Goal: Transaction & Acquisition: Purchase product/service

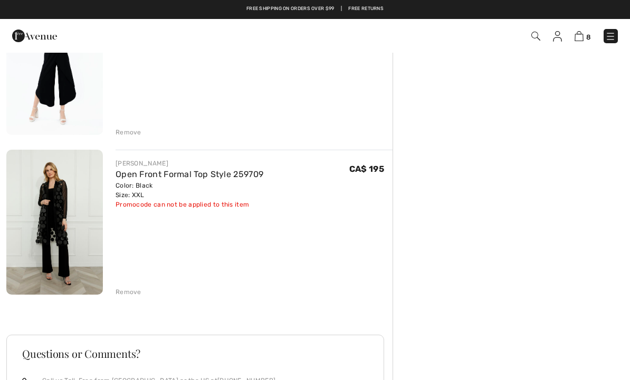
scroll to position [1104, 0]
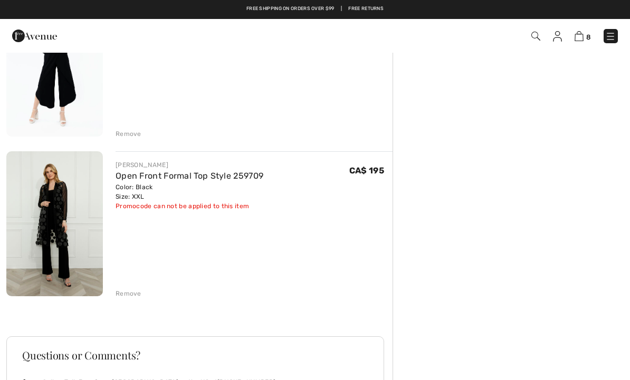
click at [62, 244] on img at bounding box center [54, 223] width 97 height 145
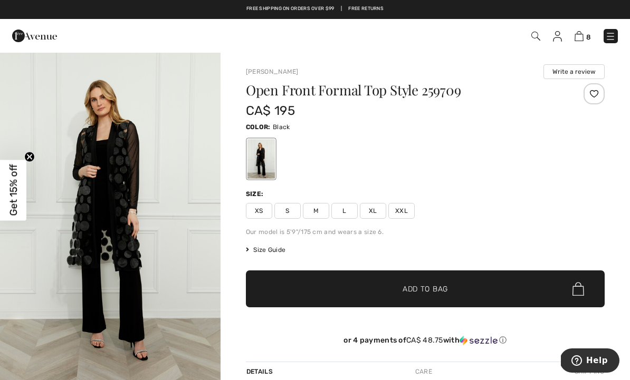
click at [609, 41] on img at bounding box center [610, 36] width 11 height 11
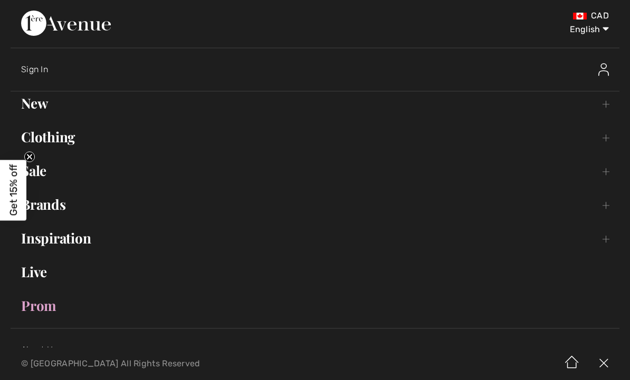
click at [63, 132] on link "Clothing Toggle submenu" at bounding box center [315, 137] width 609 height 23
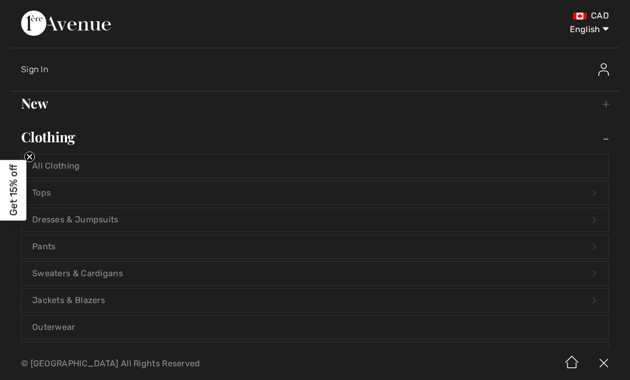
click at [63, 194] on link "Tops Open submenu" at bounding box center [315, 192] width 587 height 23
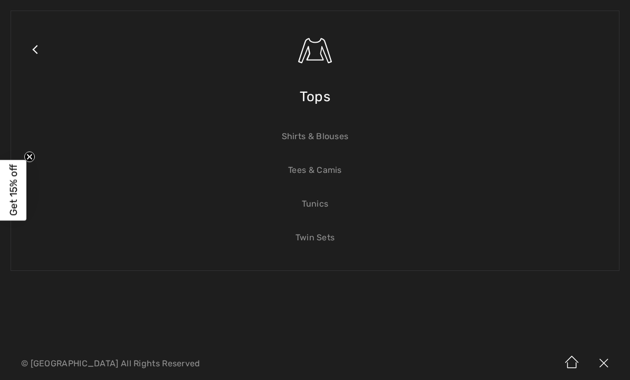
click at [342, 174] on link "Tees & Camis" at bounding box center [315, 170] width 587 height 23
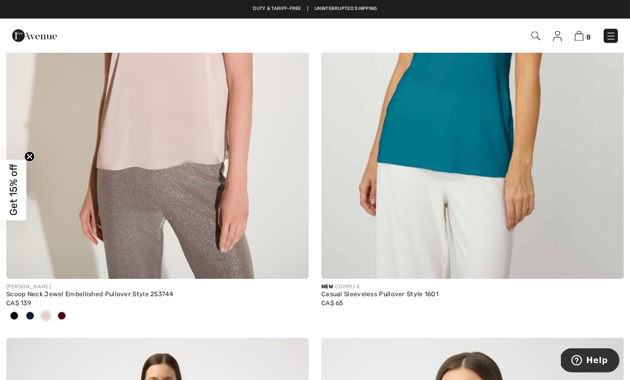
scroll to position [2384, 0]
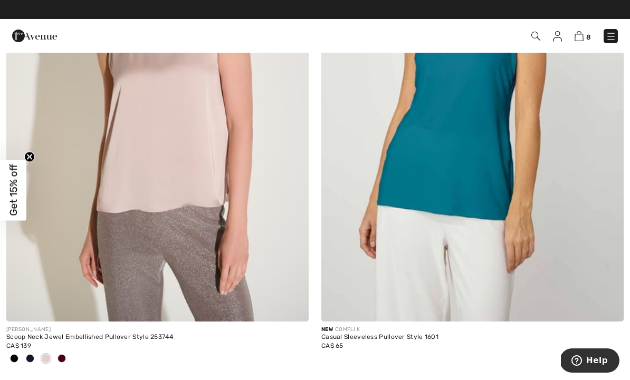
click at [581, 190] on img at bounding box center [472, 96] width 302 height 454
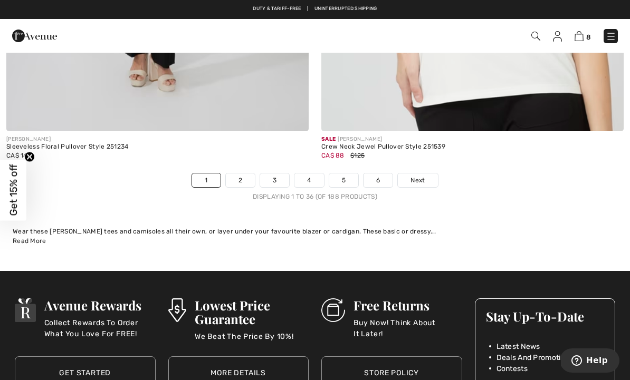
scroll to position [9353, 0]
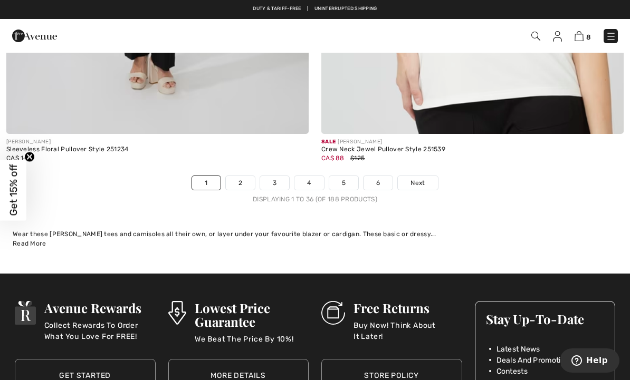
click at [237, 176] on link "2" at bounding box center [240, 183] width 29 height 14
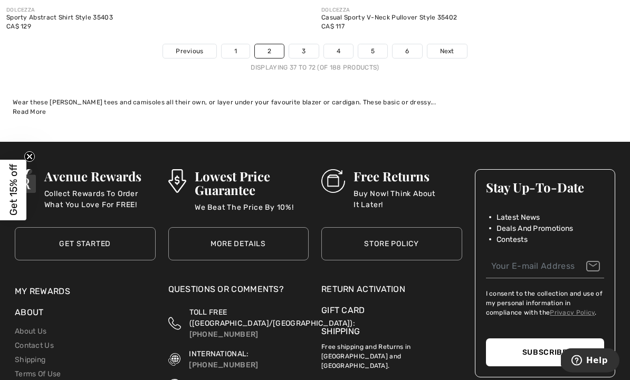
scroll to position [9433, 0]
click at [302, 44] on link "3" at bounding box center [303, 51] width 29 height 14
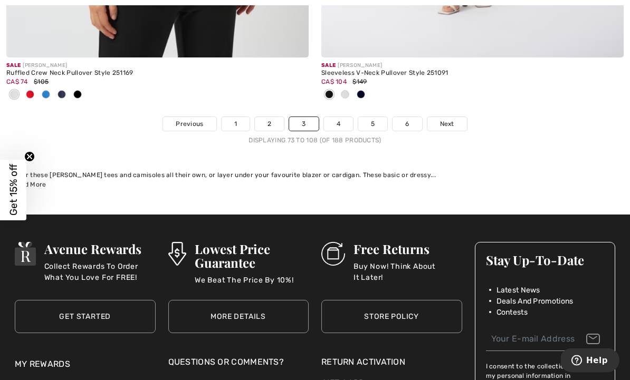
scroll to position [9430, 0]
click at [340, 122] on link "4" at bounding box center [338, 124] width 29 height 14
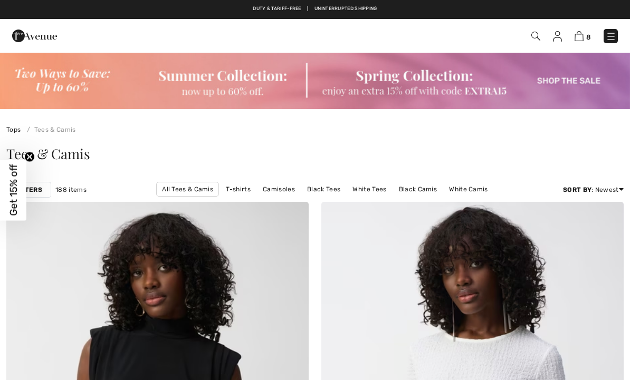
checkbox input "true"
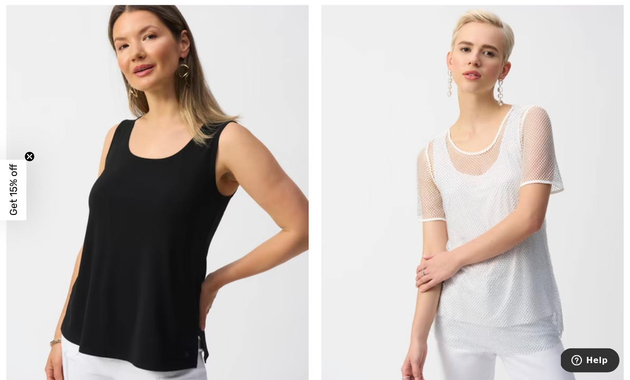
scroll to position [744, 0]
click at [190, 276] on img at bounding box center [157, 197] width 302 height 454
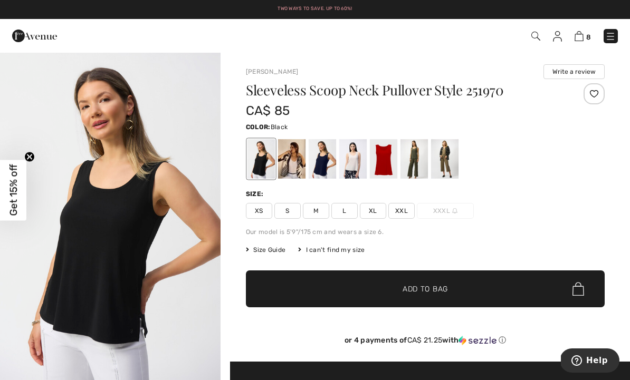
click at [321, 170] on div at bounding box center [322, 159] width 27 height 40
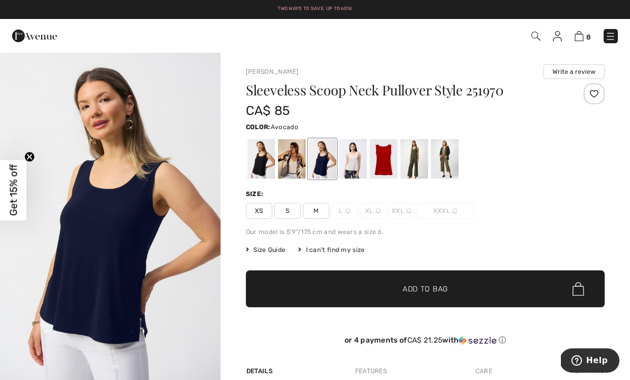
click at [410, 170] on div at bounding box center [413, 159] width 27 height 40
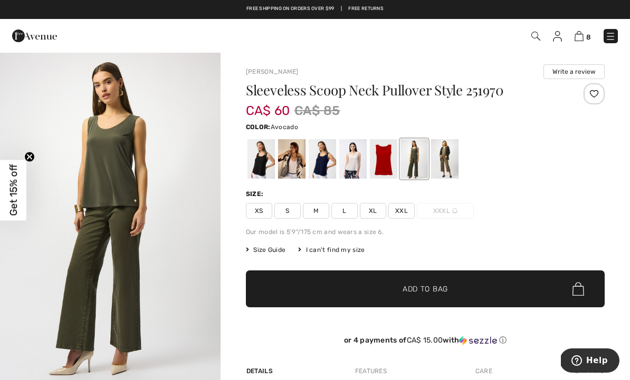
click at [259, 168] on div at bounding box center [260, 159] width 27 height 40
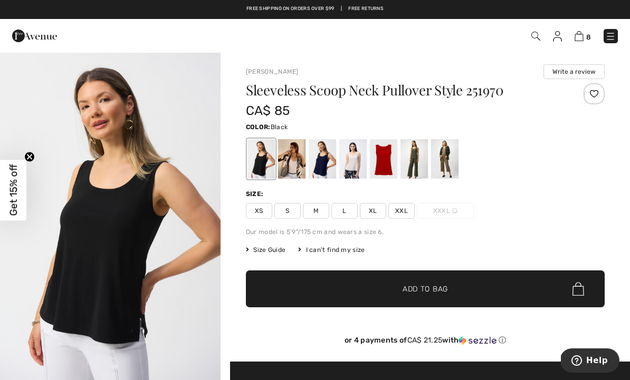
click at [405, 211] on span "XXL" at bounding box center [401, 211] width 26 height 16
click at [433, 280] on span "✔ Added to Bag Add to Bag" at bounding box center [425, 289] width 359 height 37
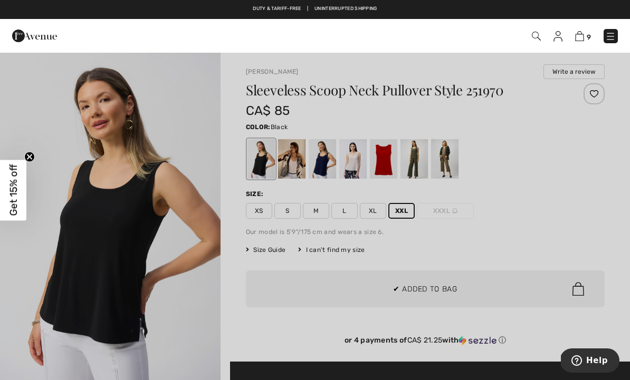
click at [598, 213] on div at bounding box center [315, 190] width 630 height 380
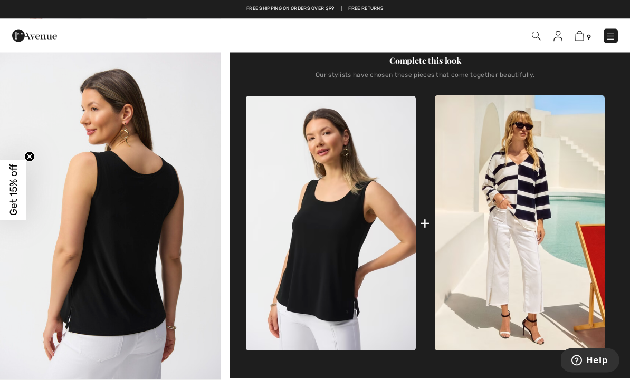
scroll to position [333, 0]
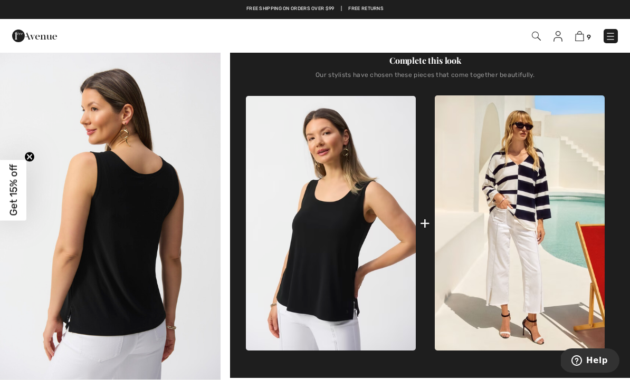
click at [549, 258] on img at bounding box center [520, 222] width 170 height 255
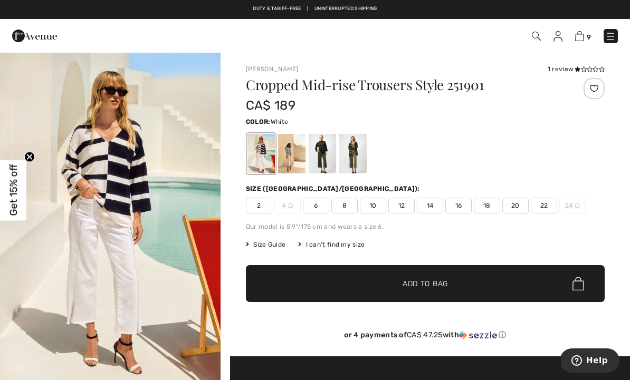
click at [327, 162] on div at bounding box center [322, 154] width 27 height 40
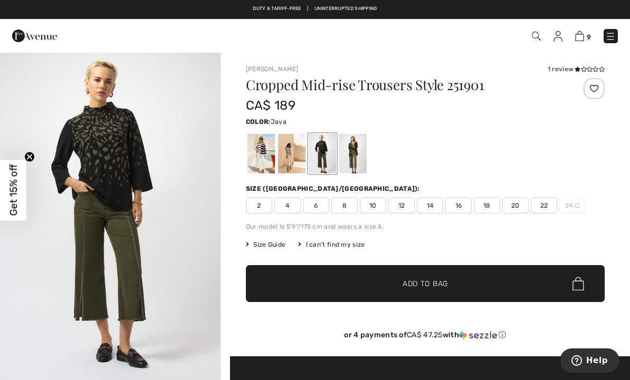
click at [358, 166] on div at bounding box center [352, 154] width 27 height 40
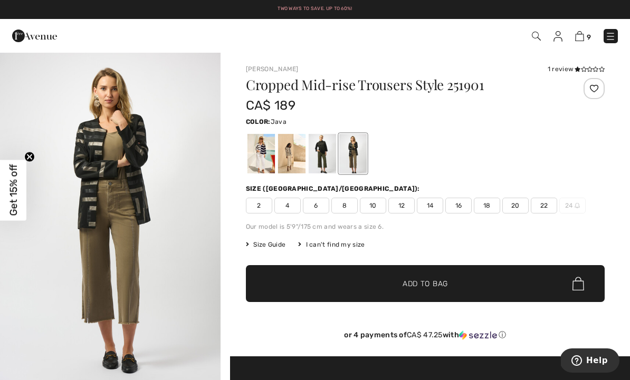
click at [294, 170] on div at bounding box center [291, 154] width 27 height 40
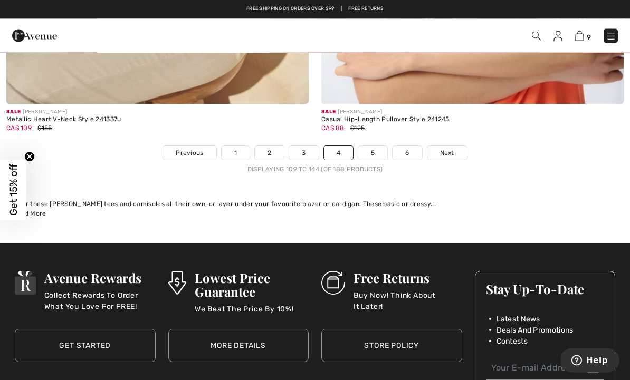
scroll to position [9370, 0]
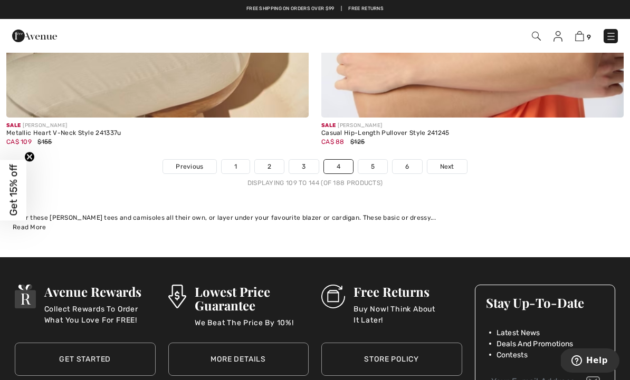
click at [367, 160] on link "5" at bounding box center [372, 167] width 29 height 14
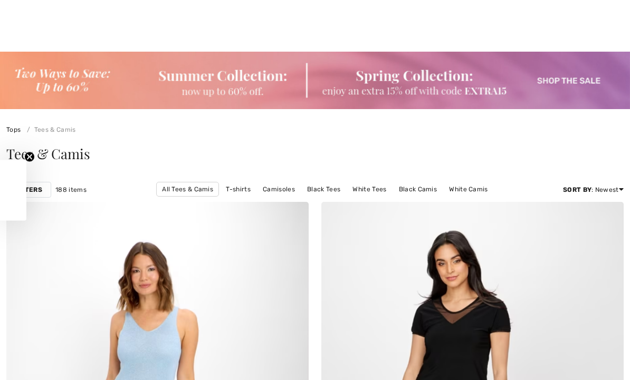
scroll to position [189, 0]
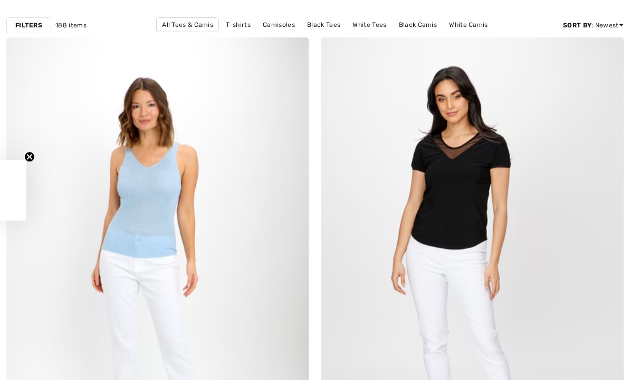
checkbox input "true"
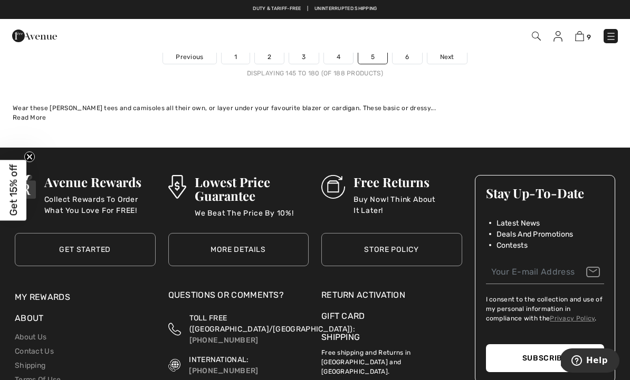
scroll to position [9366, 0]
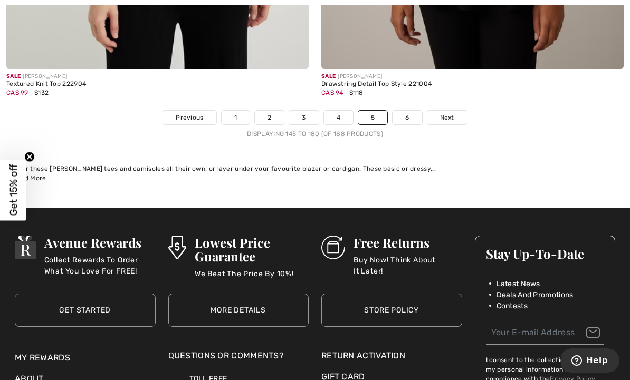
click at [403, 115] on link "6" at bounding box center [407, 118] width 29 height 14
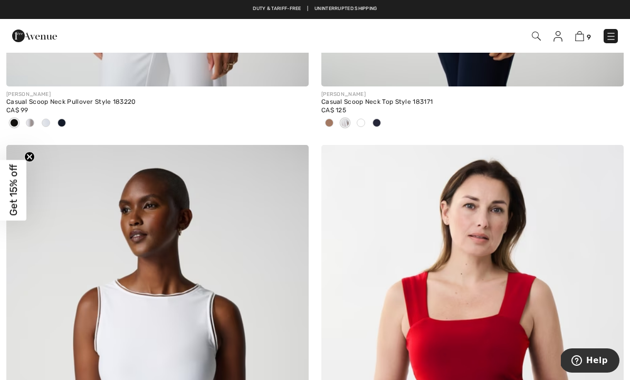
scroll to position [1575, 0]
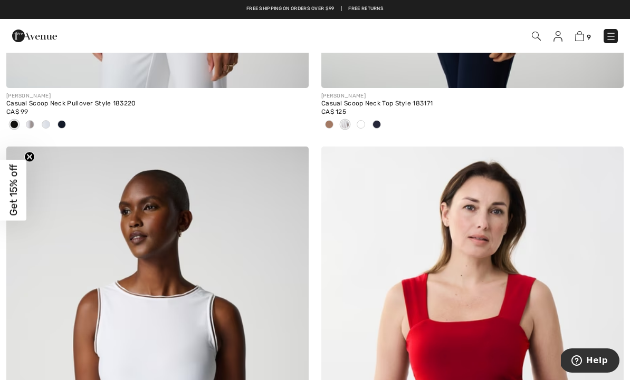
click at [614, 34] on img at bounding box center [611, 36] width 11 height 11
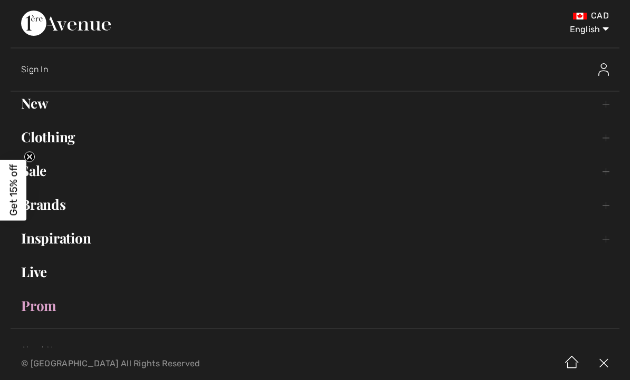
scroll to position [1, 0]
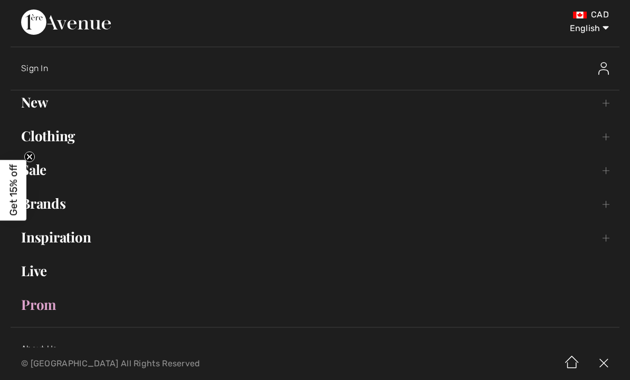
click at [68, 141] on link "Clothing Toggle submenu" at bounding box center [315, 136] width 609 height 23
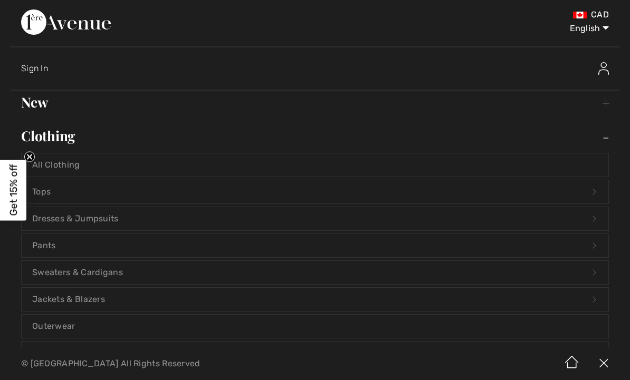
click at [51, 244] on link "Pants Open submenu" at bounding box center [315, 245] width 587 height 23
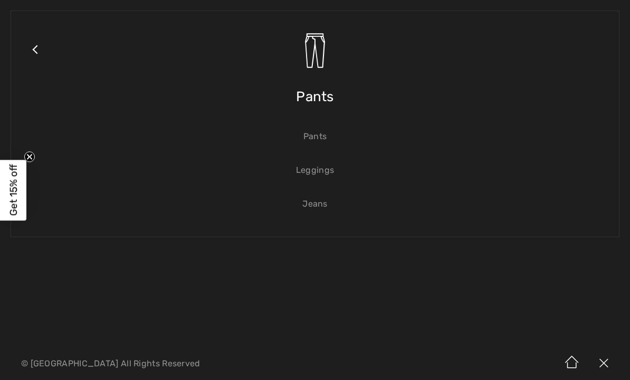
click at [321, 146] on link "Pants" at bounding box center [315, 136] width 587 height 23
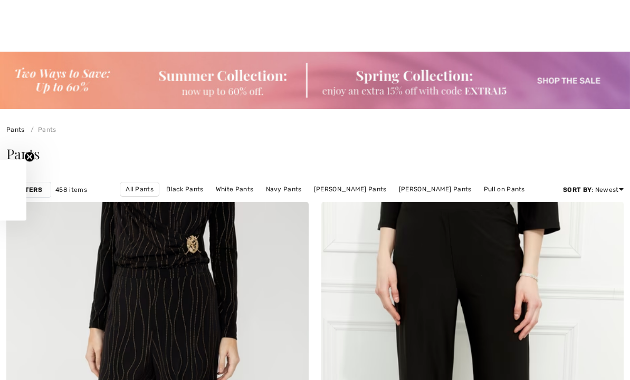
checkbox input "true"
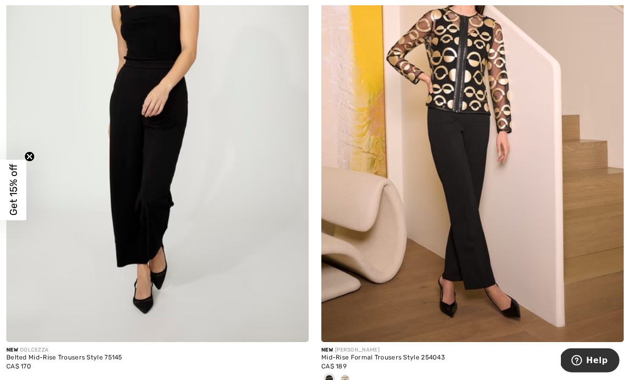
scroll to position [2293, 0]
click at [178, 230] on img at bounding box center [157, 116] width 302 height 454
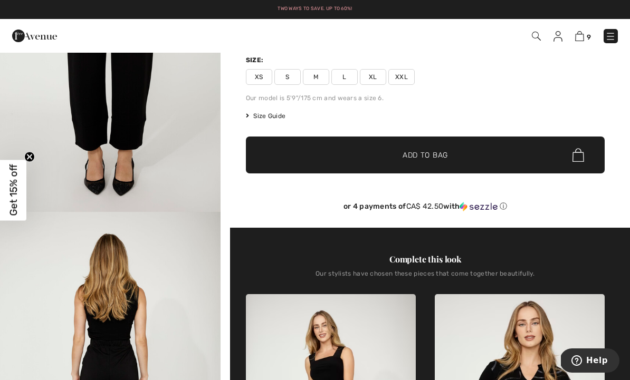
scroll to position [94, 0]
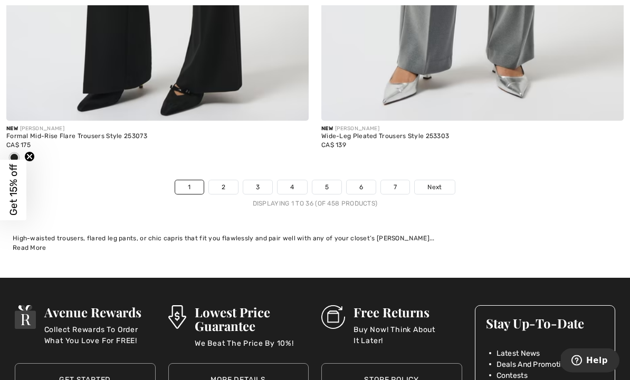
scroll to position [9297, 0]
click at [231, 185] on link "2" at bounding box center [223, 187] width 29 height 14
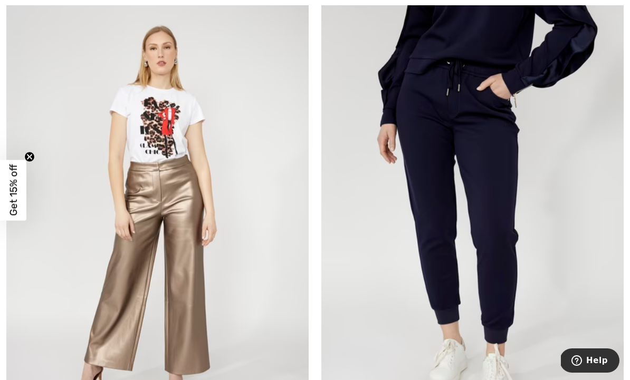
scroll to position [1732, 0]
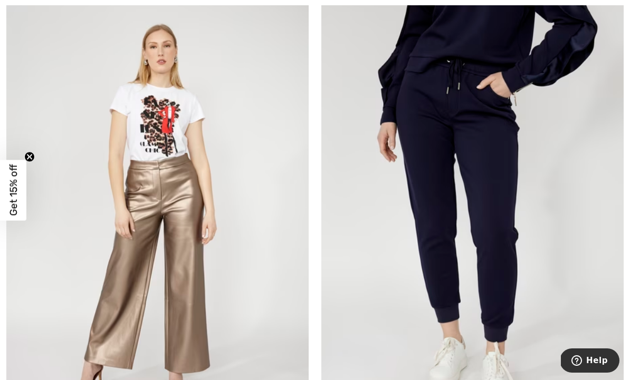
click at [257, 244] on img at bounding box center [157, 218] width 302 height 454
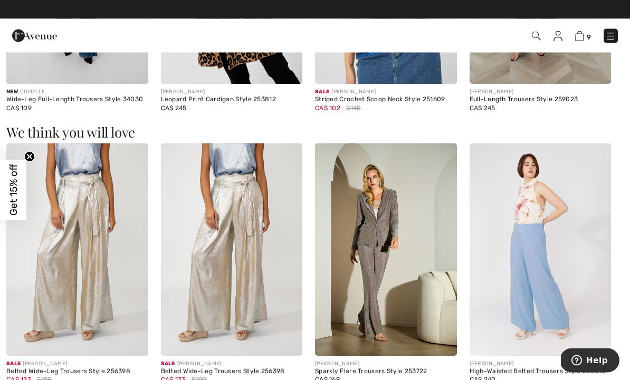
scroll to position [1202, 0]
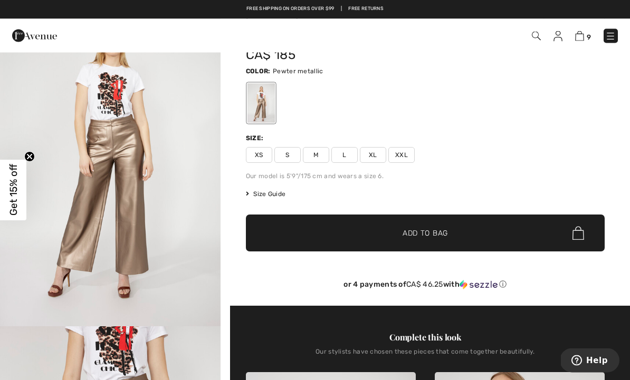
click at [407, 153] on span "XXL" at bounding box center [401, 156] width 26 height 16
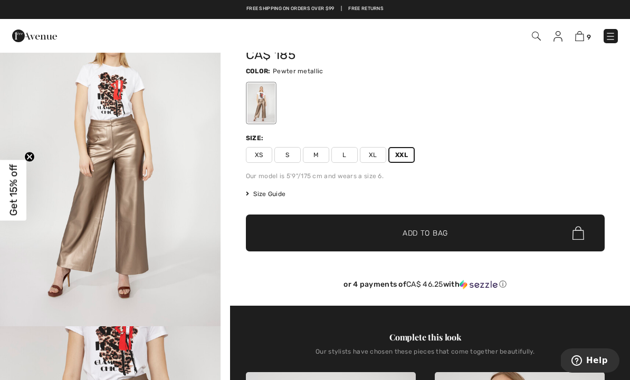
click at [448, 243] on span "✔ Added to Bag Add to Bag" at bounding box center [425, 233] width 359 height 37
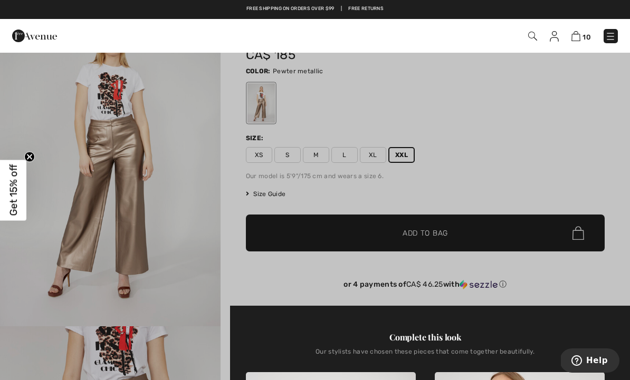
click at [473, 192] on div at bounding box center [315, 190] width 630 height 380
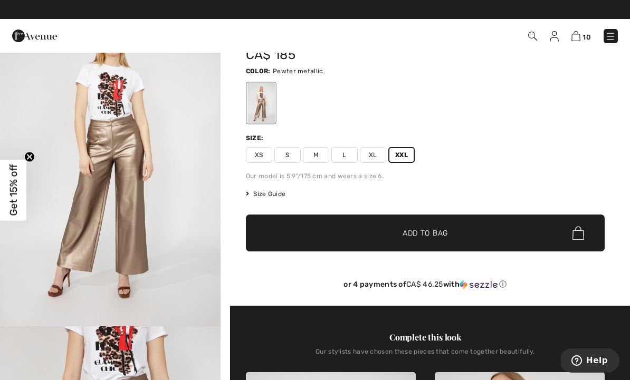
click at [528, 37] on img at bounding box center [532, 36] width 9 height 9
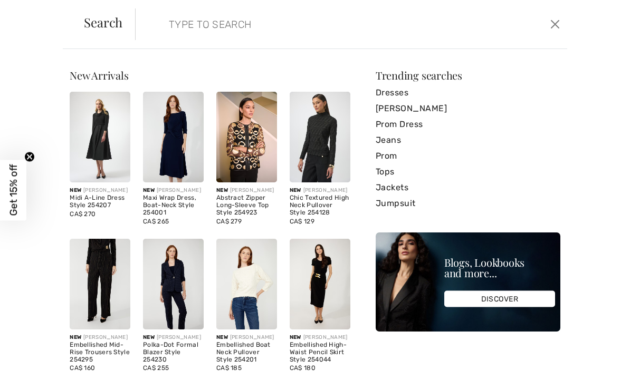
click at [216, 25] on input "search" at bounding box center [306, 24] width 290 height 32
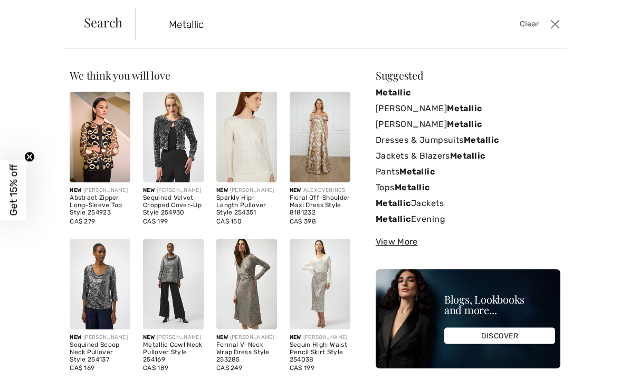
type input "Metallic"
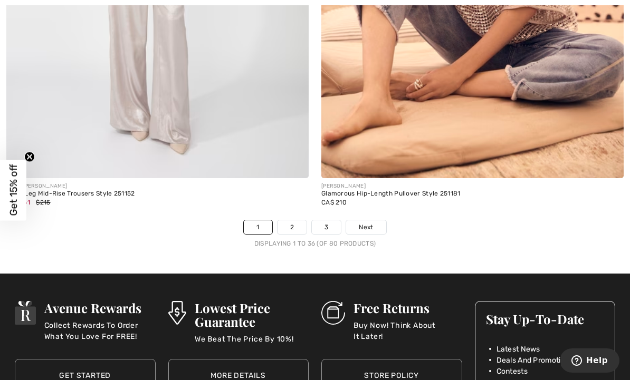
scroll to position [9146, 0]
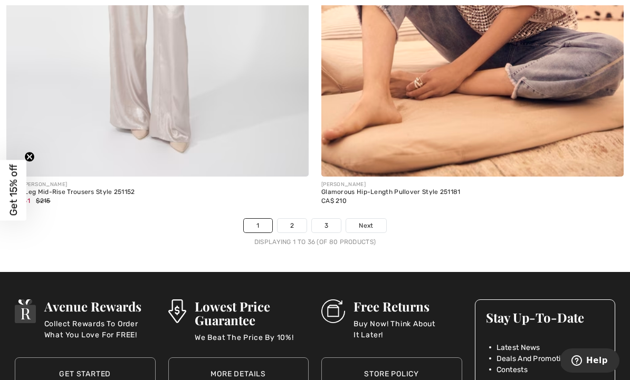
click at [289, 221] on link "2" at bounding box center [292, 226] width 29 height 14
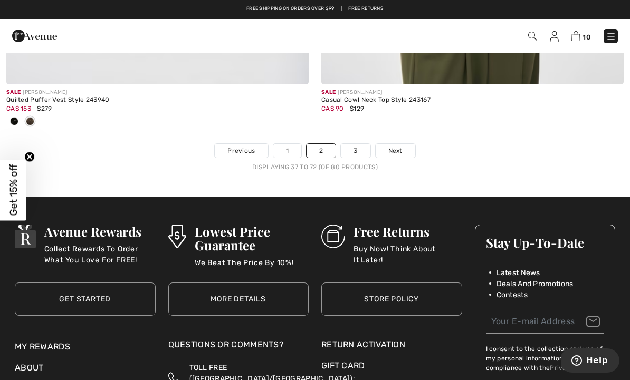
scroll to position [9251, 0]
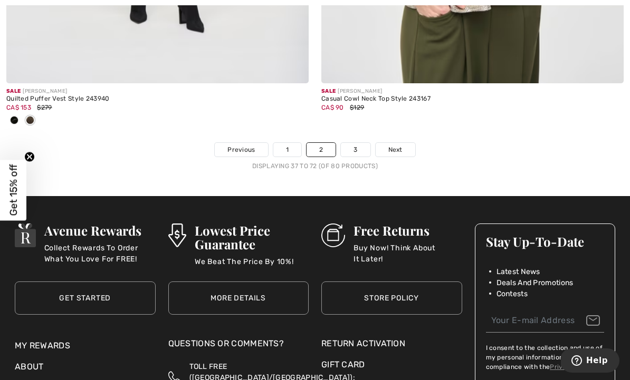
click at [358, 143] on link "3" at bounding box center [355, 150] width 29 height 14
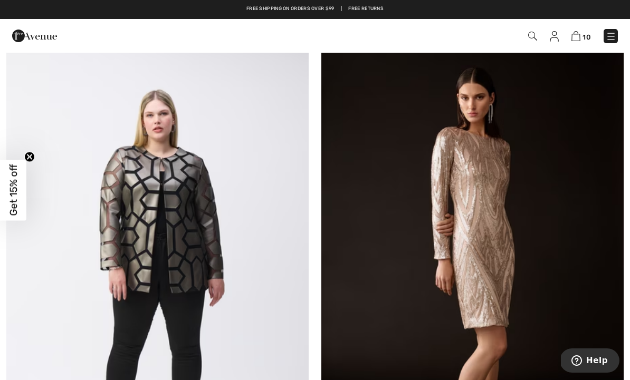
scroll to position [132, 0]
click at [238, 280] on img at bounding box center [157, 271] width 302 height 454
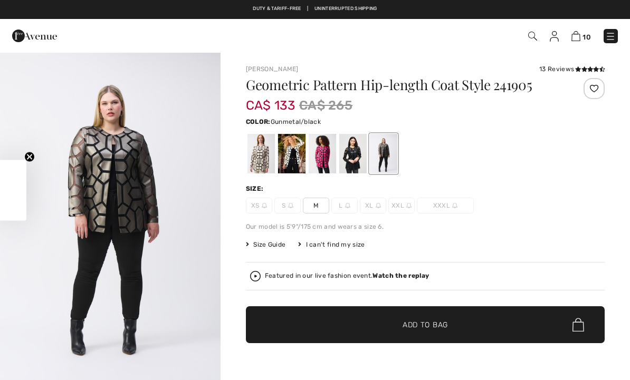
checkbox input "true"
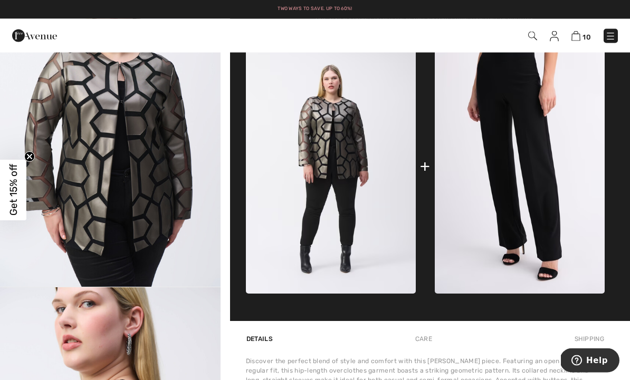
scroll to position [426, 0]
click at [566, 190] on img at bounding box center [520, 166] width 170 height 255
click at [553, 154] on img at bounding box center [520, 166] width 170 height 255
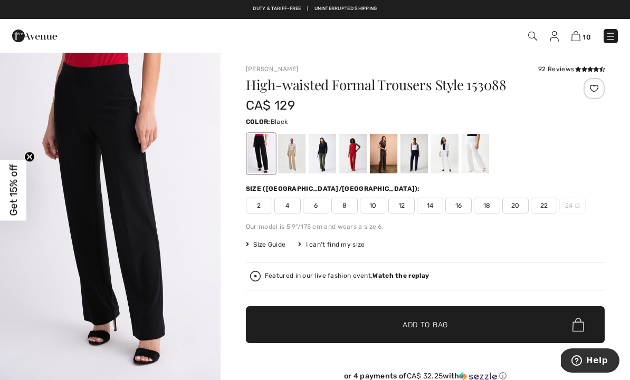
click at [545, 208] on span "22" at bounding box center [544, 206] width 26 height 16
click at [505, 331] on span "✔ Added to Bag Add to Bag" at bounding box center [425, 325] width 359 height 37
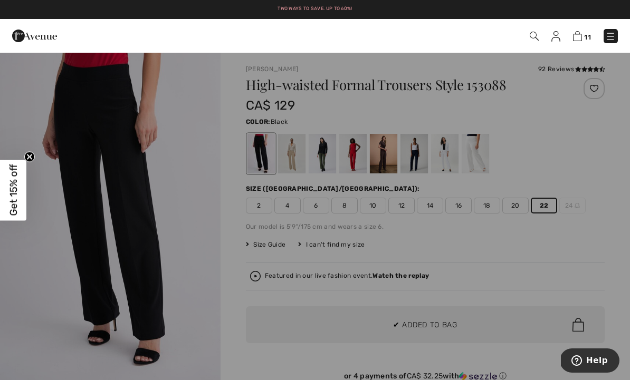
click at [613, 199] on div at bounding box center [315, 190] width 630 height 380
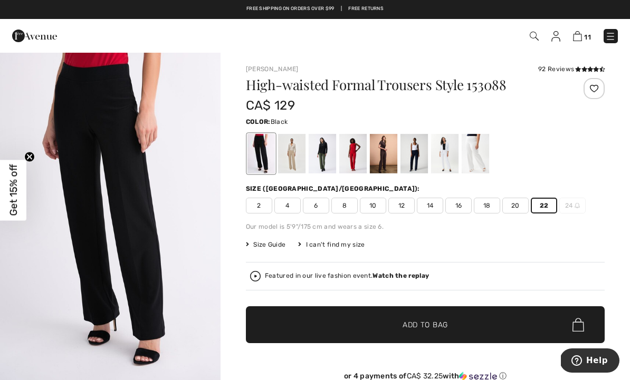
click at [582, 37] on img at bounding box center [577, 36] width 9 height 10
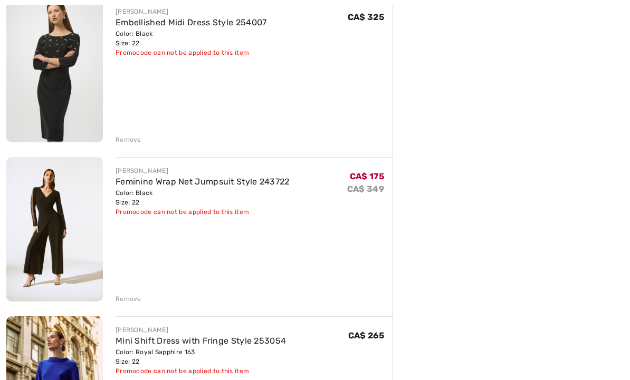
scroll to position [301, 0]
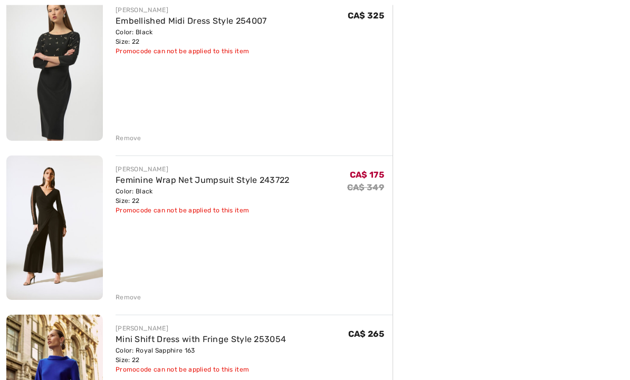
click at [135, 291] on div "Remove" at bounding box center [254, 297] width 277 height 12
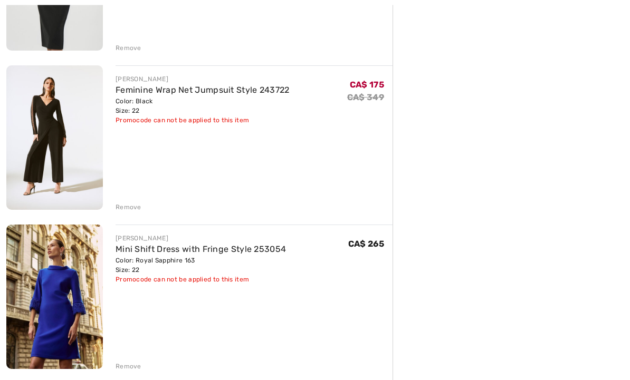
scroll to position [394, 0]
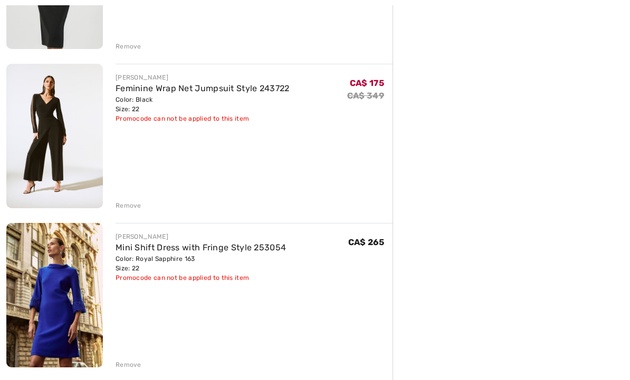
click at [133, 370] on div "Remove" at bounding box center [129, 364] width 26 height 9
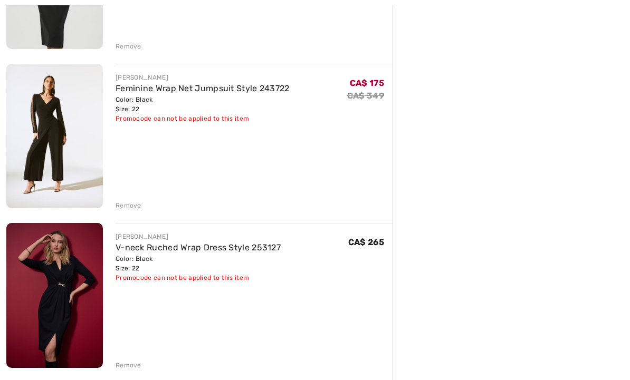
click at [135, 209] on div "Remove" at bounding box center [129, 205] width 26 height 9
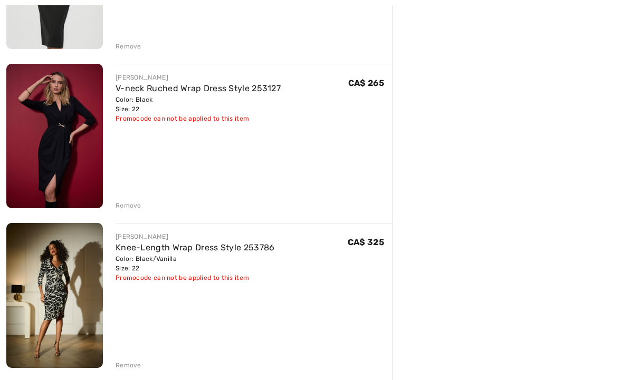
click at [134, 207] on div "Remove" at bounding box center [129, 205] width 26 height 9
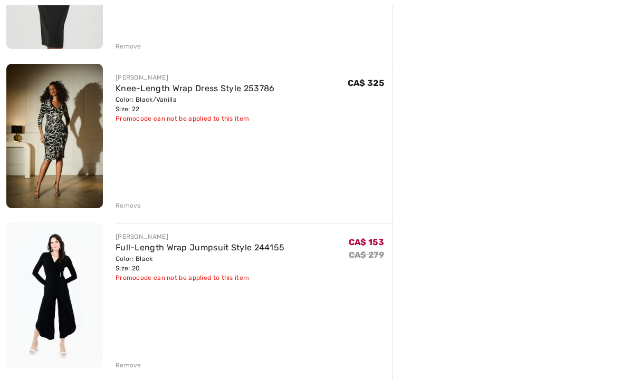
click at [134, 364] on div "Remove" at bounding box center [129, 365] width 26 height 9
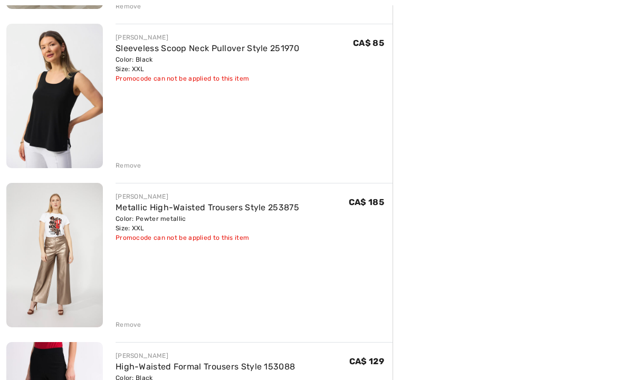
scroll to position [753, 0]
click at [130, 325] on div "Remove" at bounding box center [129, 324] width 26 height 9
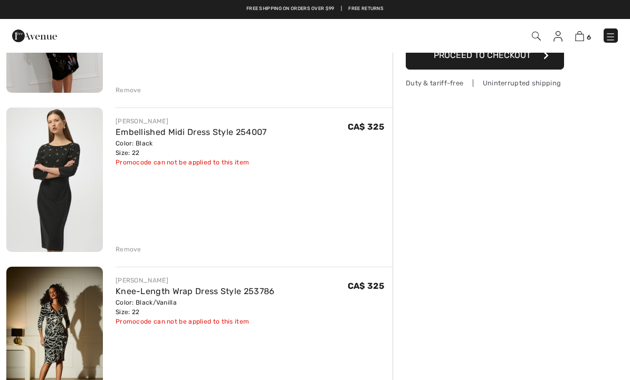
scroll to position [190, 0]
click at [139, 252] on div "Remove" at bounding box center [129, 249] width 26 height 9
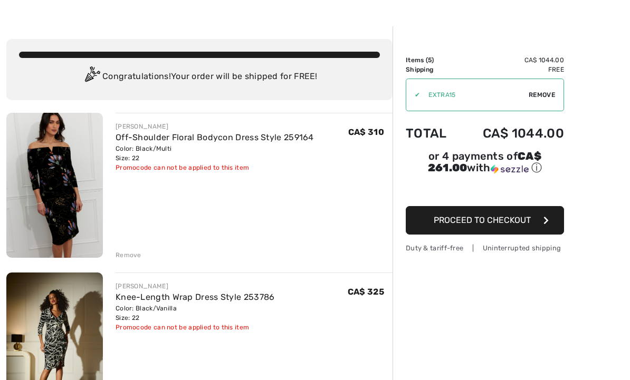
scroll to position [27, 0]
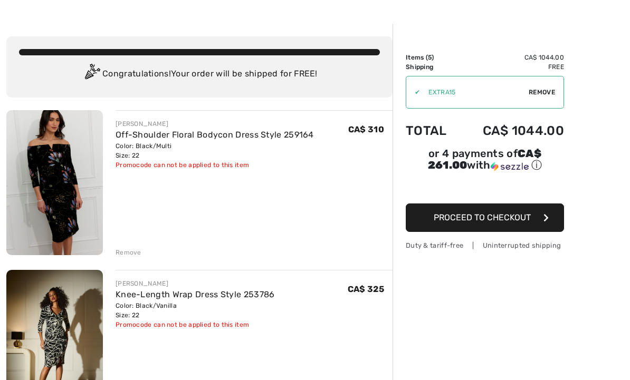
click at [130, 248] on div "Remove" at bounding box center [129, 252] width 26 height 9
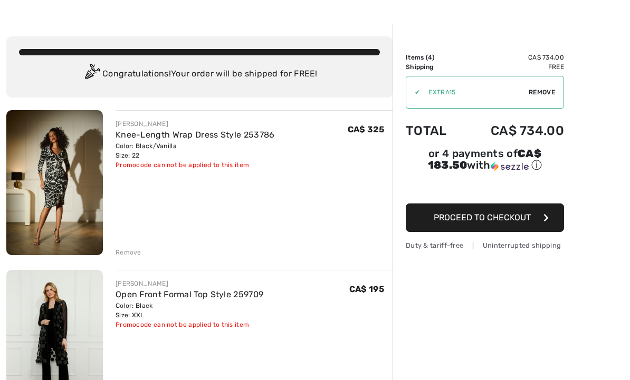
click at [132, 251] on div "Remove" at bounding box center [129, 252] width 26 height 9
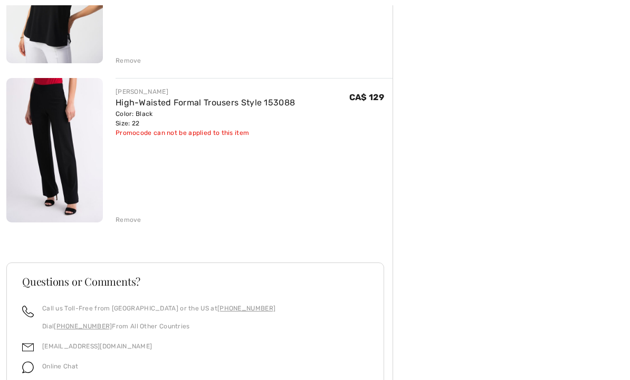
scroll to position [379, 0]
